Goal: Task Accomplishment & Management: Manage account settings

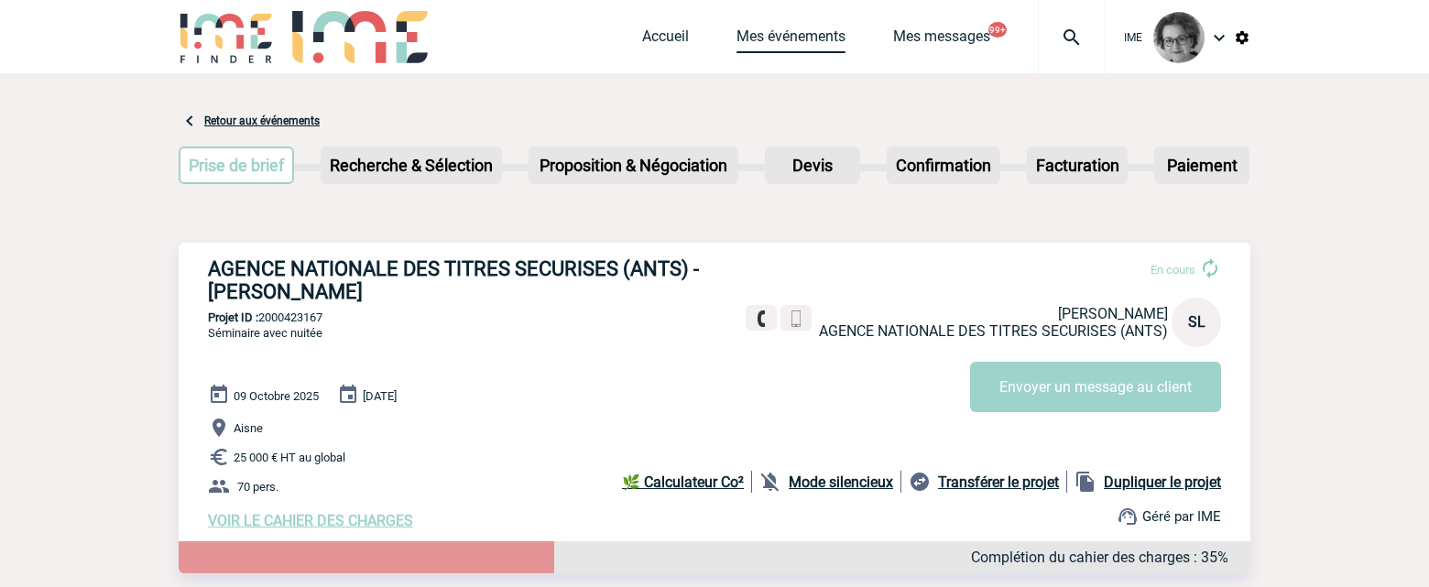
click at [779, 39] on link "Mes événements" at bounding box center [791, 40] width 109 height 26
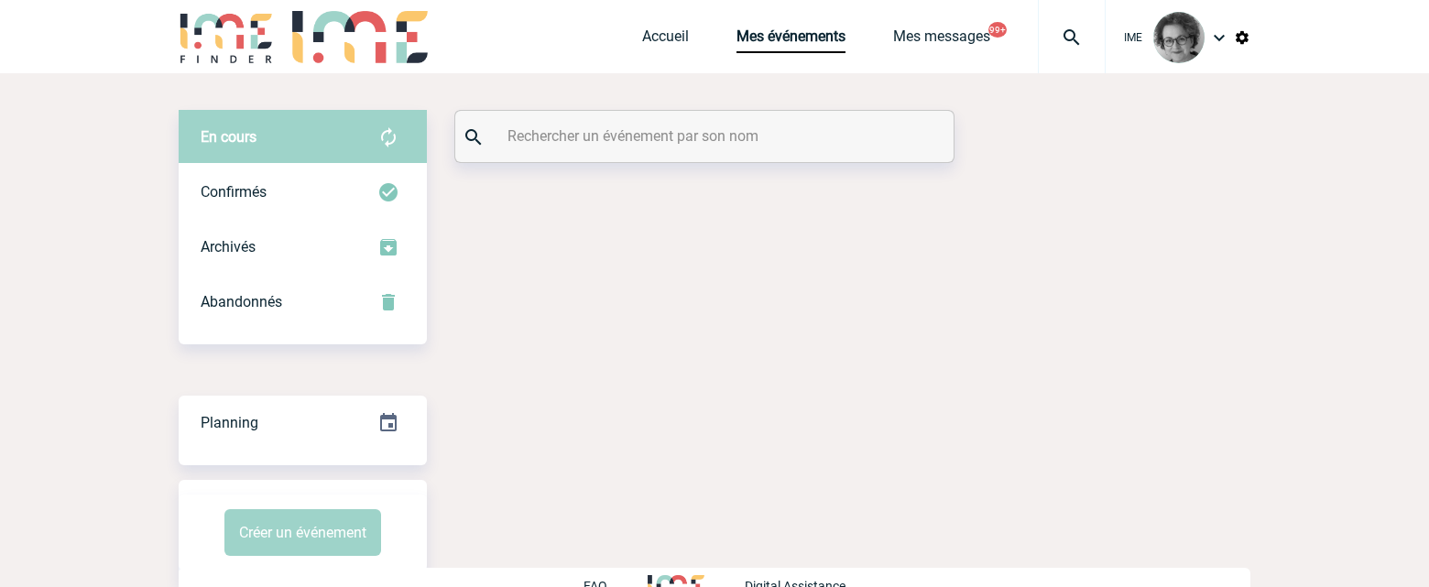
click at [634, 143] on input "text" at bounding box center [707, 136] width 408 height 27
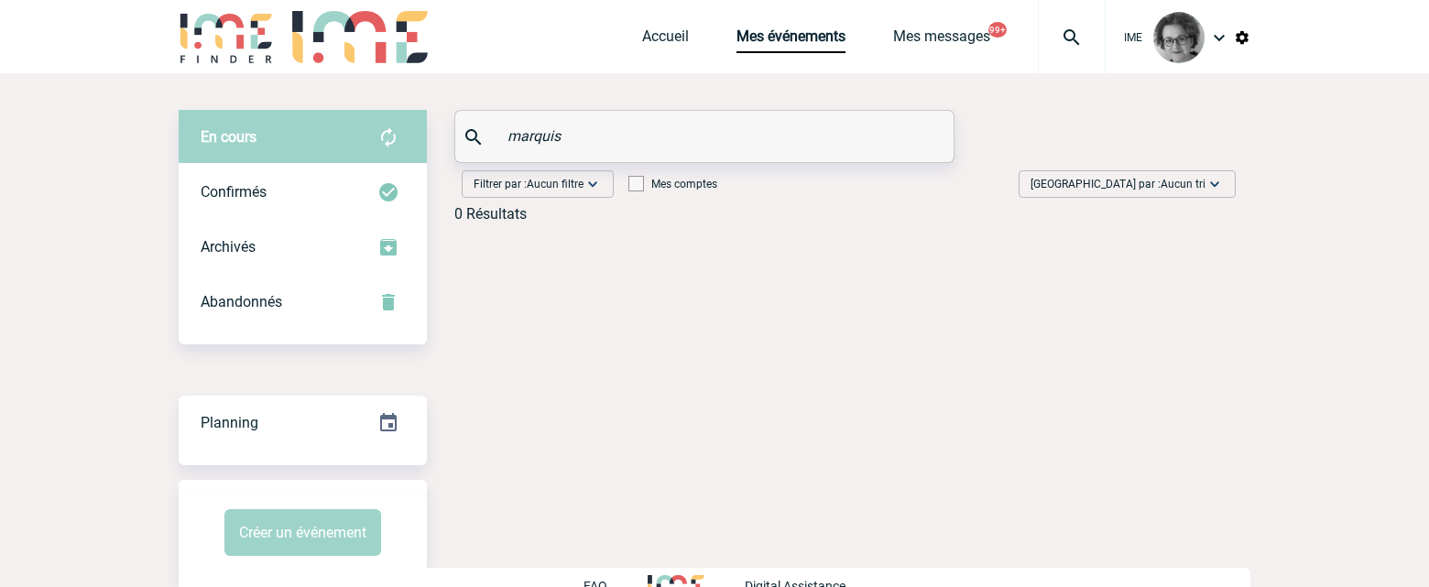
type input "marquis"
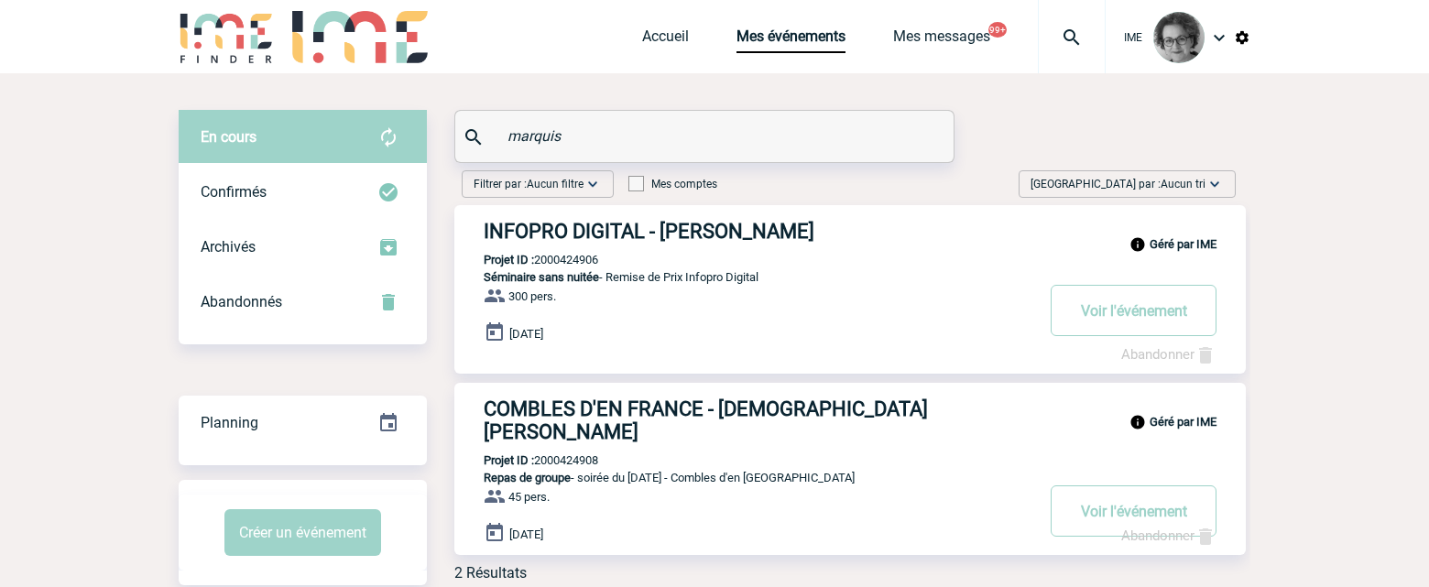
click at [1151, 360] on link "Abandonner" at bounding box center [1168, 354] width 95 height 16
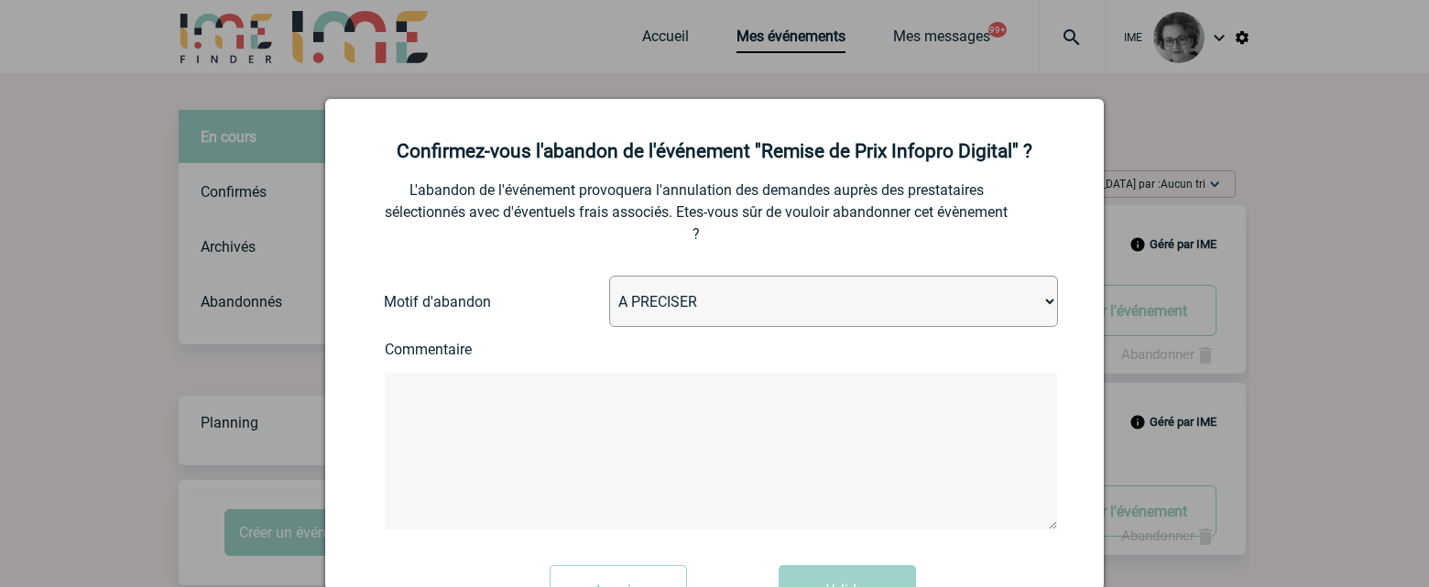
click at [785, 315] on select "A PRECISER Projet annulé Projet reporté Evénement organisé en interne A fait ap…" at bounding box center [833, 301] width 449 height 51
select select "ABANDON_PROJET_10"
click at [609, 277] on select "A PRECISER Projet annulé Projet reporté Evénement organisé en interne A fait ap…" at bounding box center [833, 301] width 449 height 51
click at [691, 430] on textarea at bounding box center [721, 451] width 672 height 157
type textarea "r"
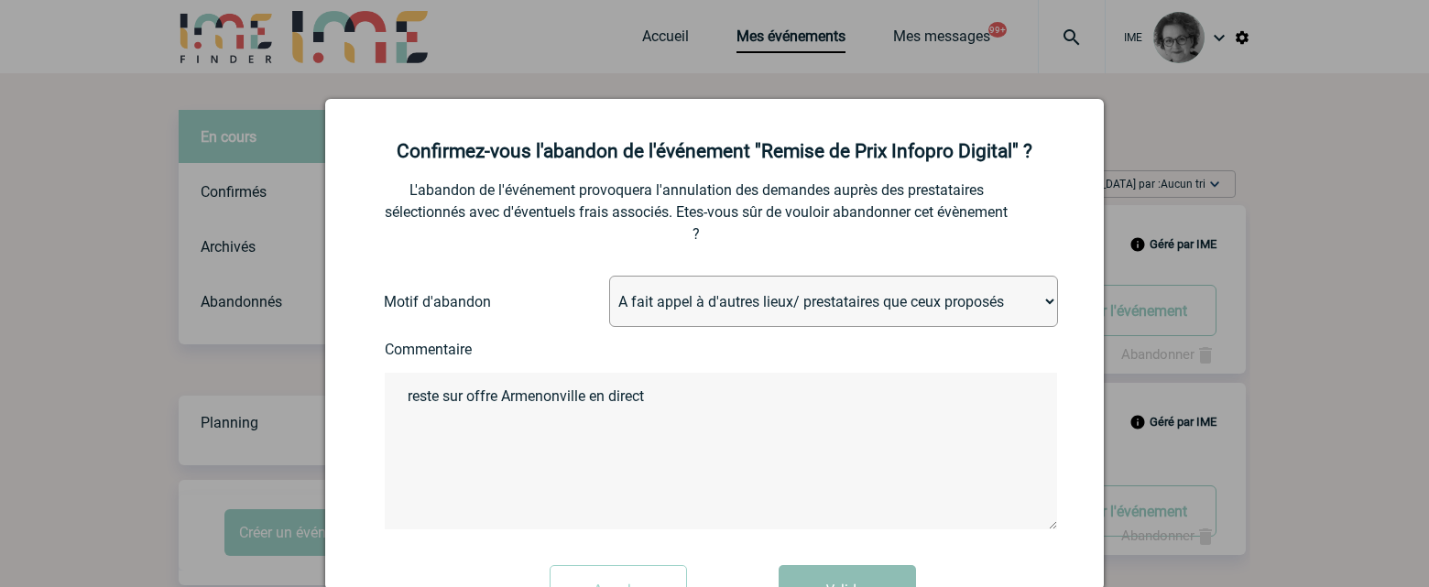
type textarea "reste sur offre Armenonville en direct"
click at [792, 575] on button "Valider" at bounding box center [847, 590] width 137 height 51
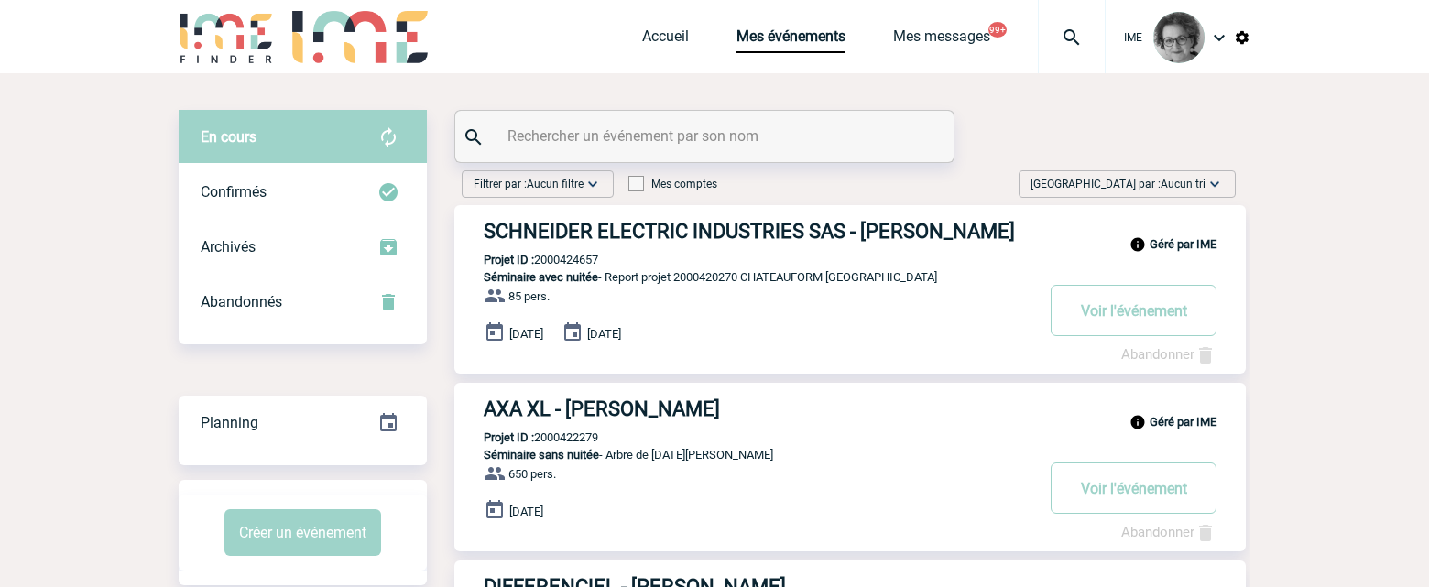
click at [906, 475] on div "Géré par IME AXA XL - [PERSON_NAME] Projet ID : 2000422279 Séminaire sans nuité…" at bounding box center [850, 467] width 792 height 169
